Goal: Task Accomplishment & Management: Manage account settings

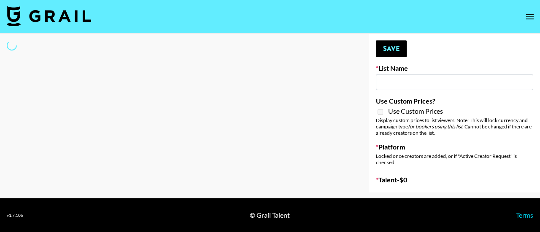
type input "Who Did The Body"
select select "Song"
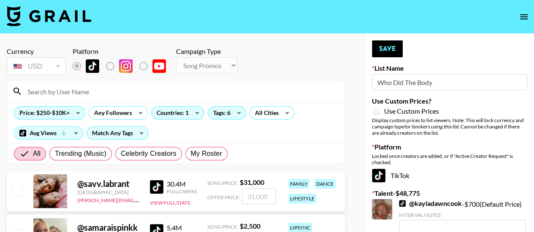
click at [79, 86] on input at bounding box center [180, 91] width 317 height 13
type input "giacanning"
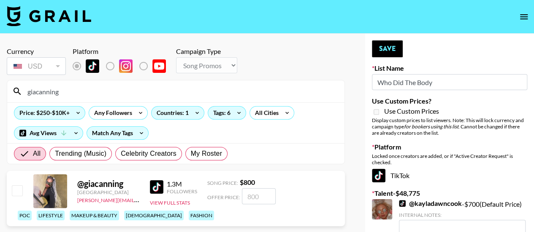
click at [17, 196] on input "checkbox" at bounding box center [17, 191] width 10 height 10
checkbox input "true"
type input "800"
click at [380, 49] on button "Save" at bounding box center [387, 48] width 31 height 17
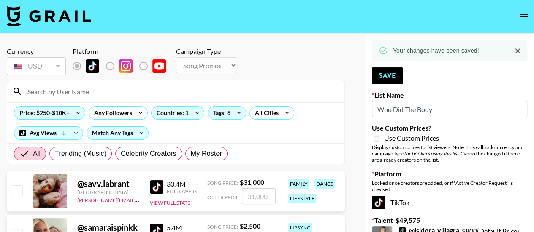
click at [89, 94] on input at bounding box center [180, 91] width 317 height 13
type input "_lav"
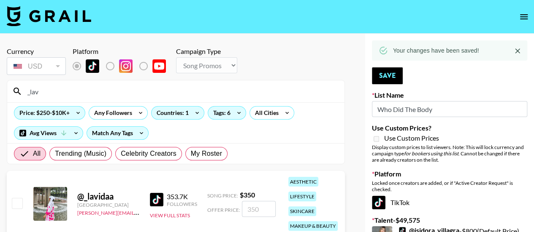
click at [14, 208] on input "checkbox" at bounding box center [17, 203] width 10 height 10
checkbox input "true"
type input "350"
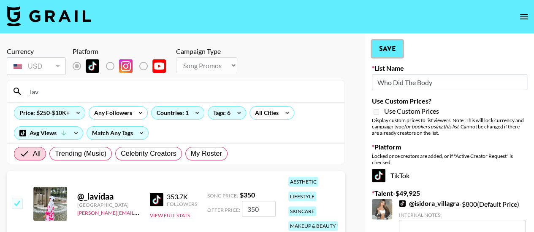
click at [388, 43] on button "Save" at bounding box center [387, 48] width 31 height 17
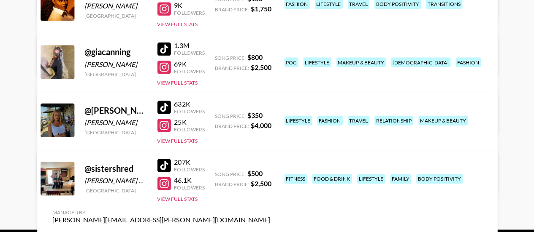
scroll to position [210, 0]
